Goal: Navigation & Orientation: Find specific page/section

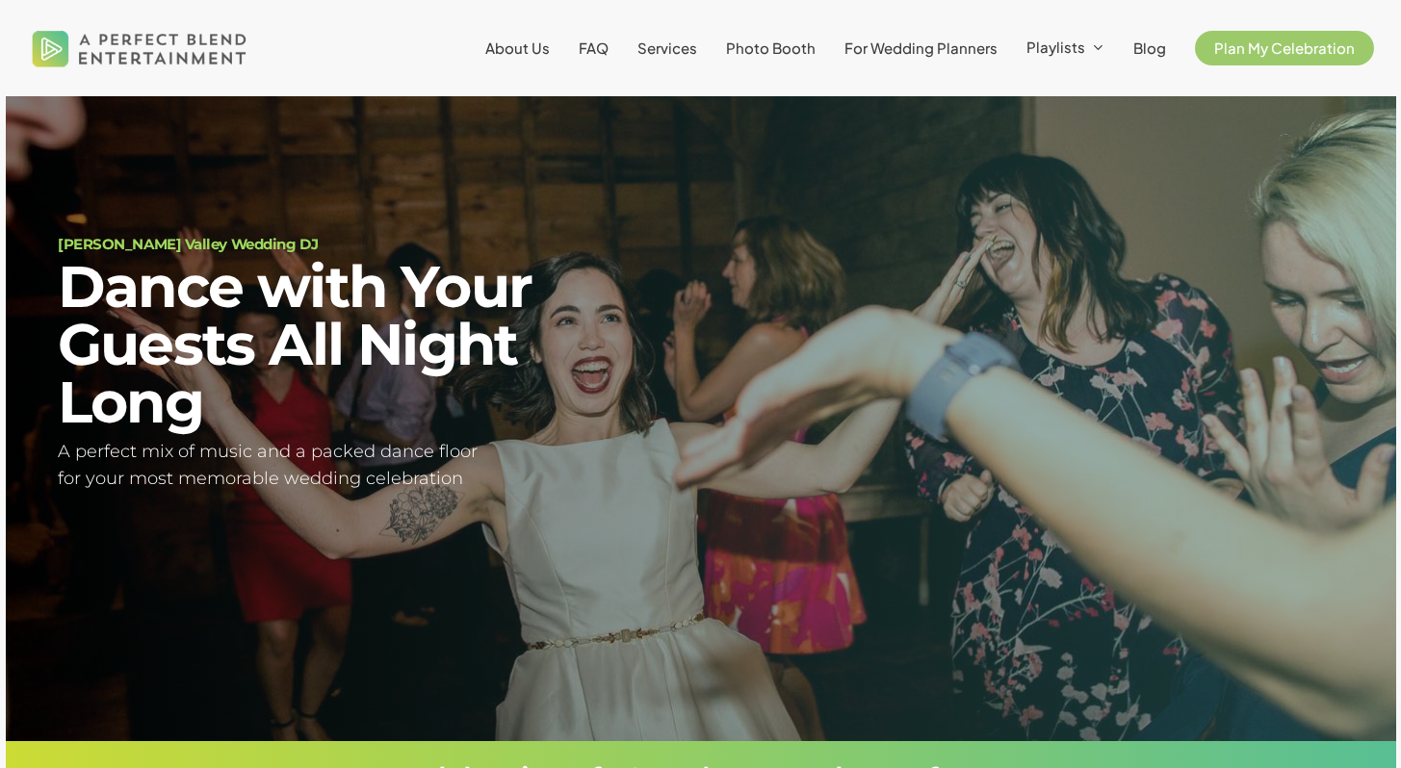
scroll to position [74, 0]
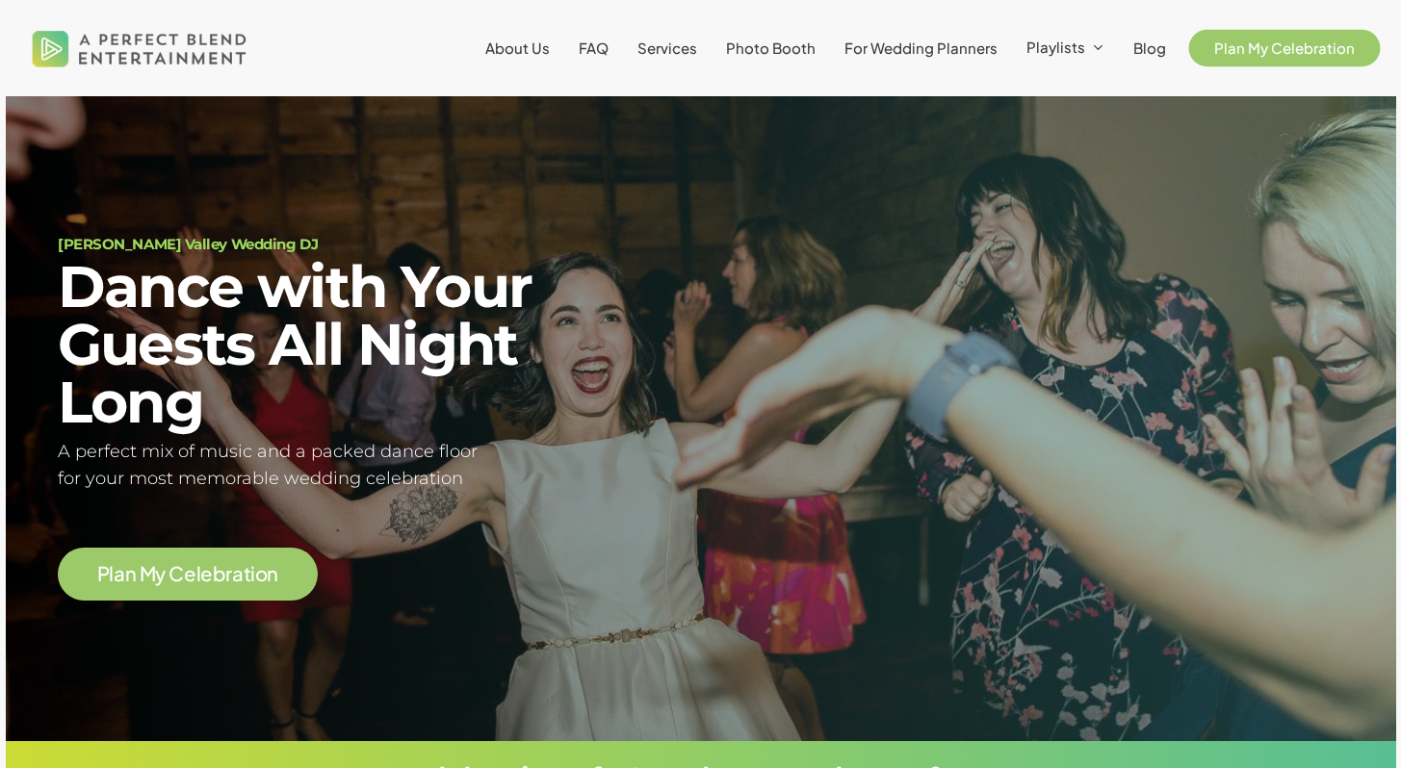
click at [1224, 56] on link "Plan My Celebration" at bounding box center [1284, 47] width 179 height 15
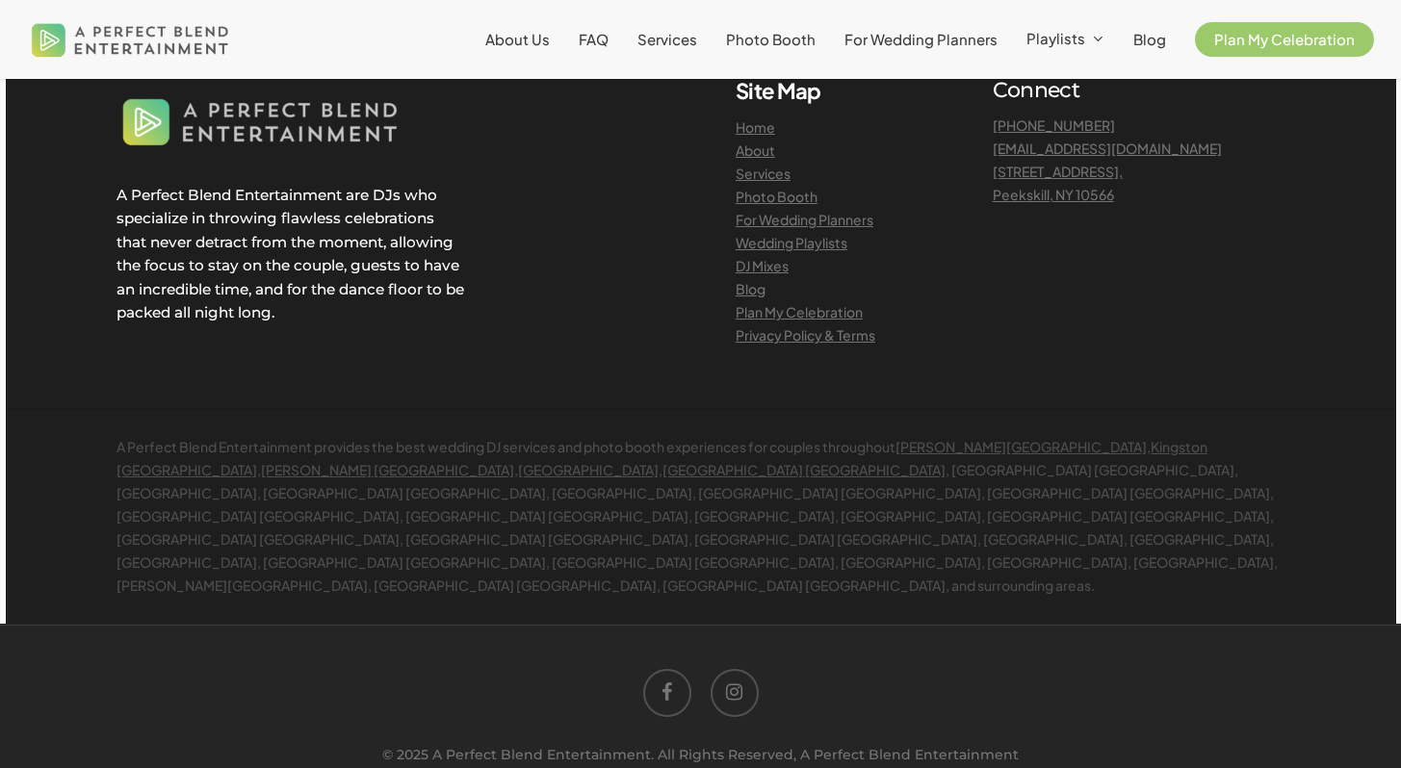
scroll to position [2275, 0]
click at [938, 36] on span "For Wedding Planners" at bounding box center [920, 39] width 153 height 18
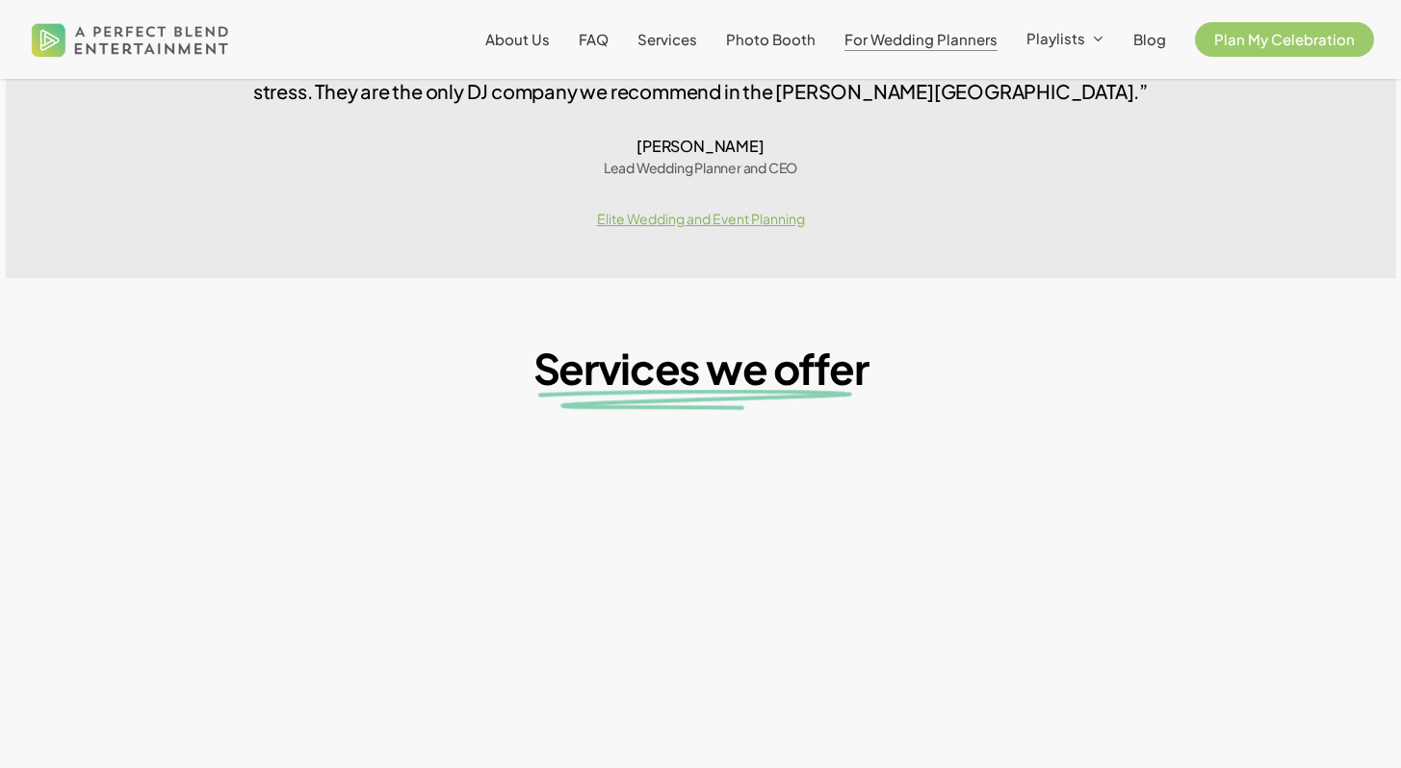
scroll to position [1815, 0]
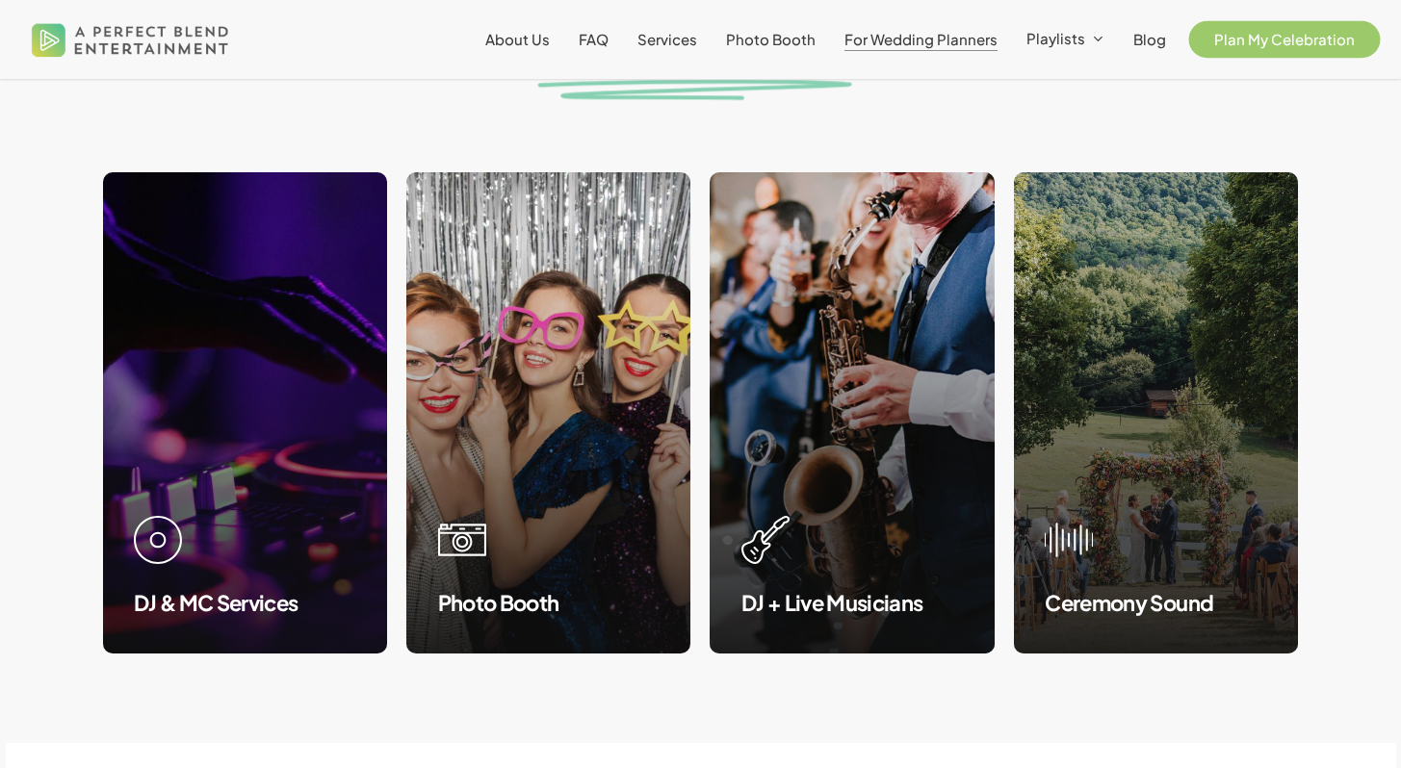
click at [1281, 38] on span "Plan My Celebration" at bounding box center [1284, 39] width 141 height 18
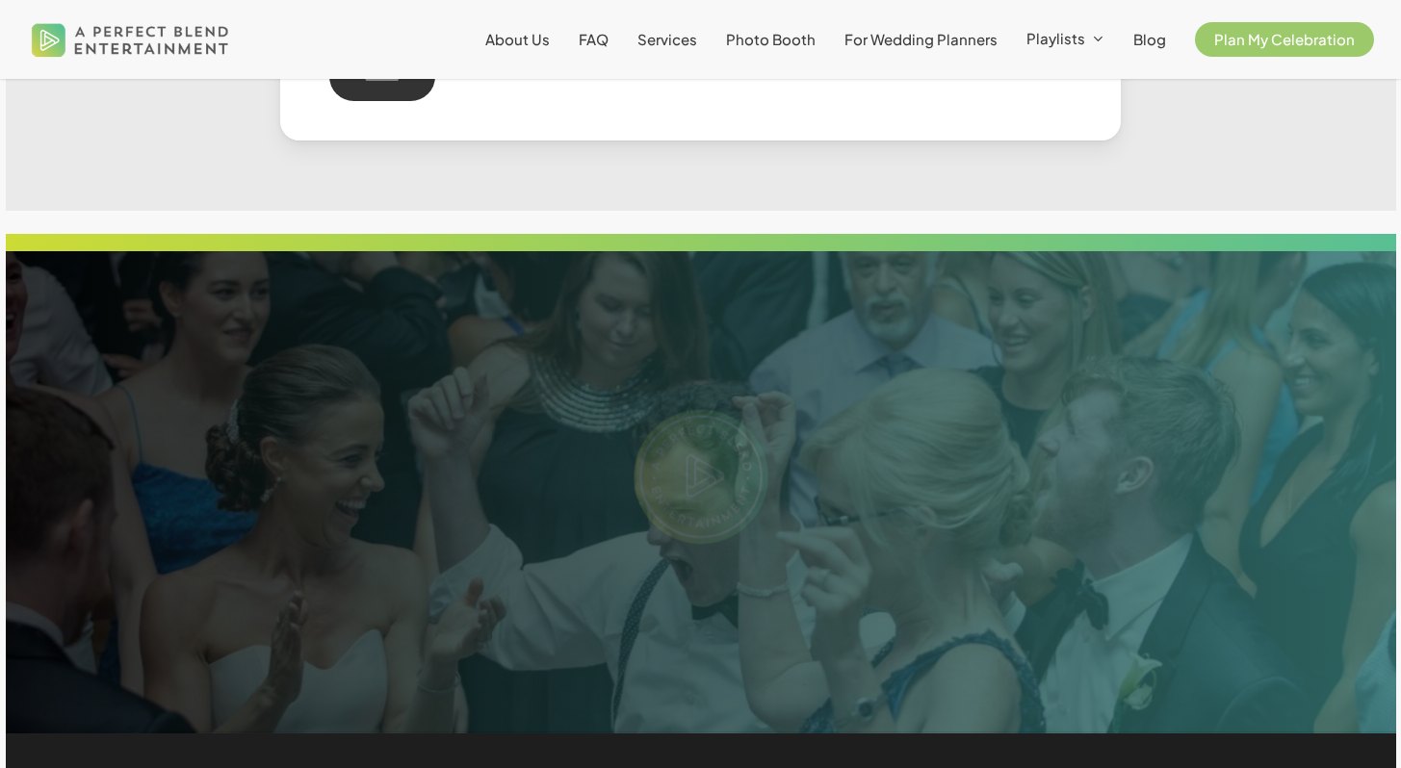
scroll to position [2275, 0]
